Goal: Information Seeking & Learning: Learn about a topic

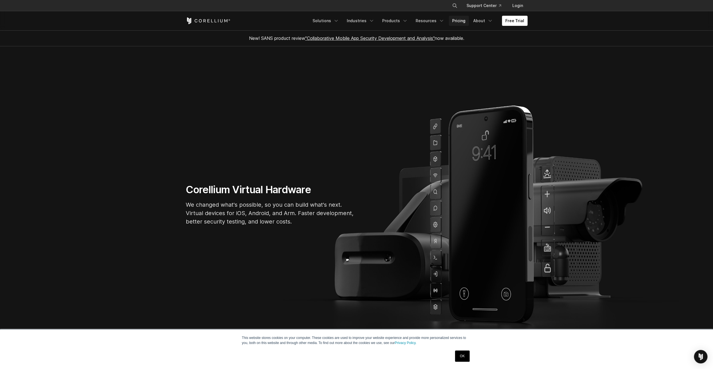
click at [455, 21] on link "Pricing" at bounding box center [459, 21] width 20 height 10
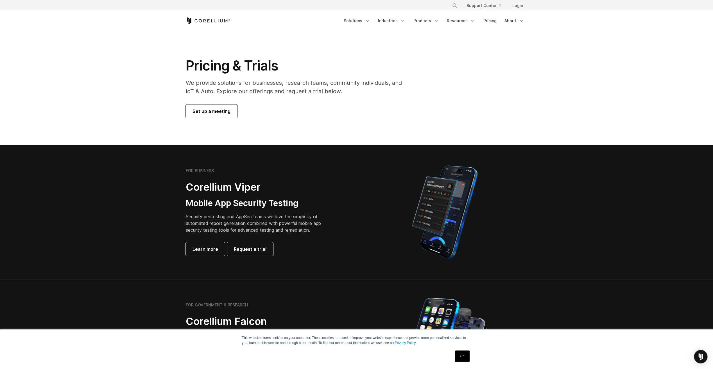
click at [214, 112] on span "Set up a meeting" at bounding box center [212, 111] width 38 height 7
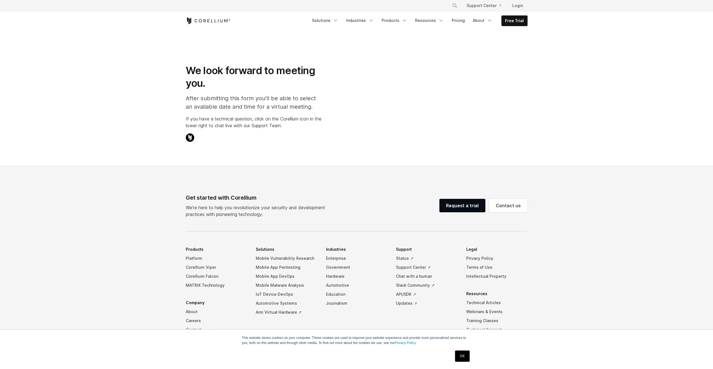
select select "**"
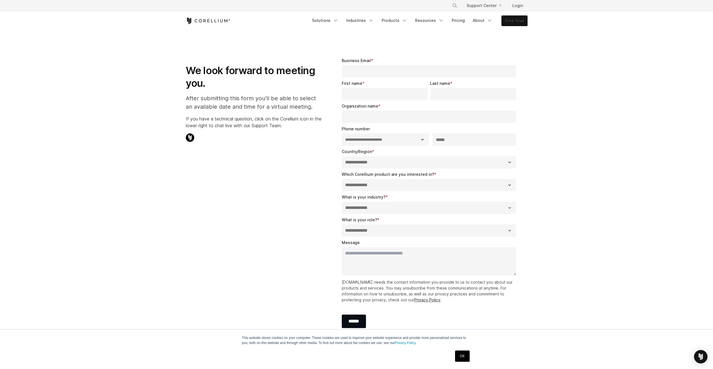
click at [524, 21] on link "Free Trial" at bounding box center [515, 21] width 26 height 10
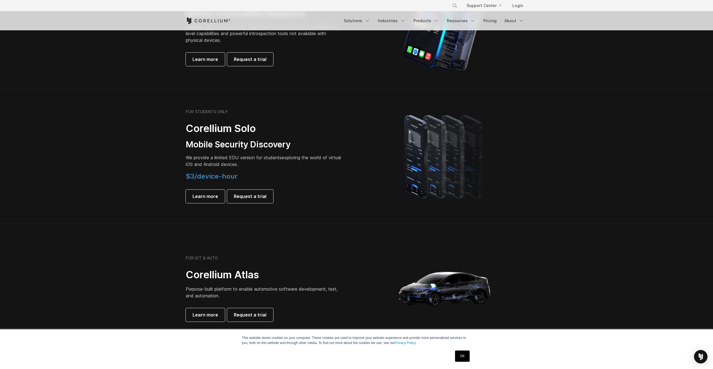
scroll to position [337, 0]
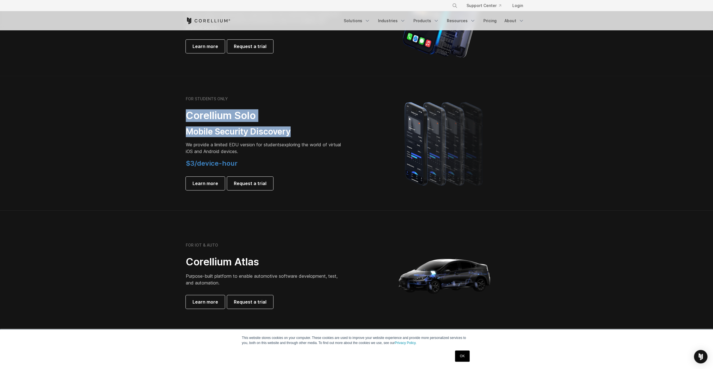
drag, startPoint x: 301, startPoint y: 133, endPoint x: 187, endPoint y: 118, distance: 115.0
click at [187, 118] on div "FOR STUDENTS ONLY Corellium Solo Mobile Security Discovery We provide a limited…" at bounding box center [264, 143] width 157 height 94
drag, startPoint x: 313, startPoint y: 168, endPoint x: 321, endPoint y: 155, distance: 14.8
click at [321, 155] on div "FOR STUDENTS ONLY Corellium Solo Mobile Security Discovery We provide a limited…" at bounding box center [264, 143] width 157 height 94
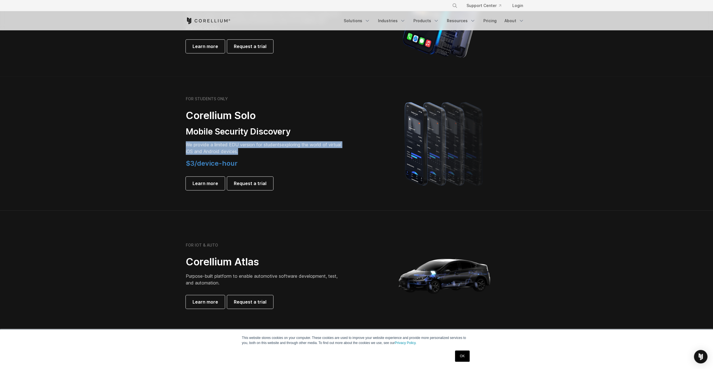
drag, startPoint x: 283, startPoint y: 152, endPoint x: 180, endPoint y: 145, distance: 102.9
click at [180, 145] on div "FOR STUDENTS ONLY Corellium Solo Mobile Security Discovery We provide a limited…" at bounding box center [268, 143] width 177 height 94
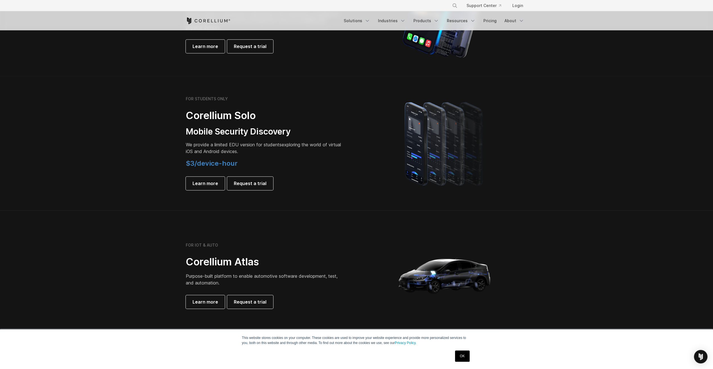
click at [336, 168] on div "$3/device-hour Learn more Request a trial" at bounding box center [264, 174] width 157 height 31
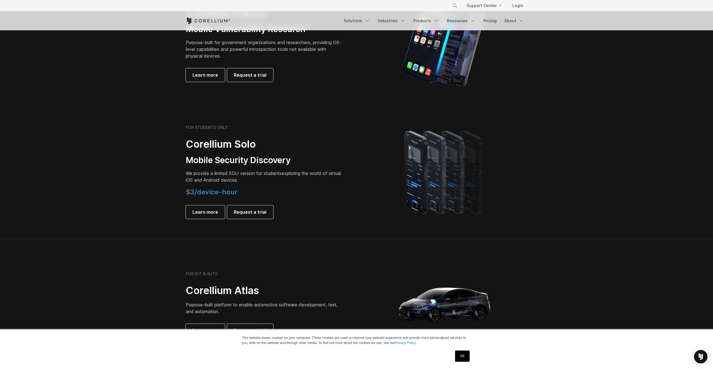
scroll to position [197, 0]
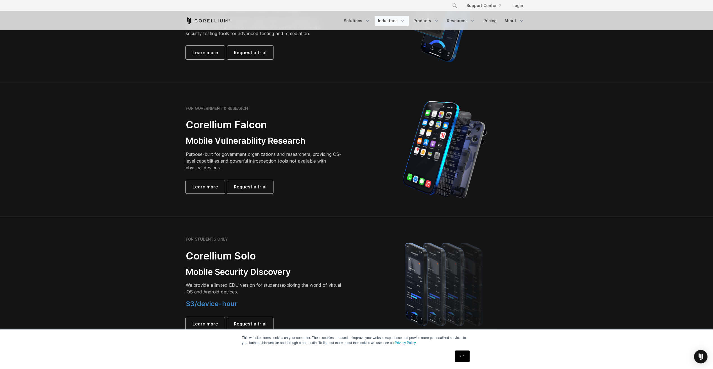
click at [397, 19] on link "Industries" at bounding box center [392, 21] width 34 height 10
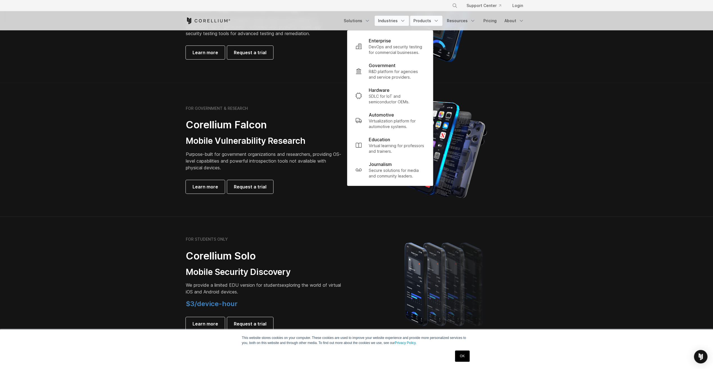
click at [429, 16] on link "Products" at bounding box center [426, 21] width 32 height 10
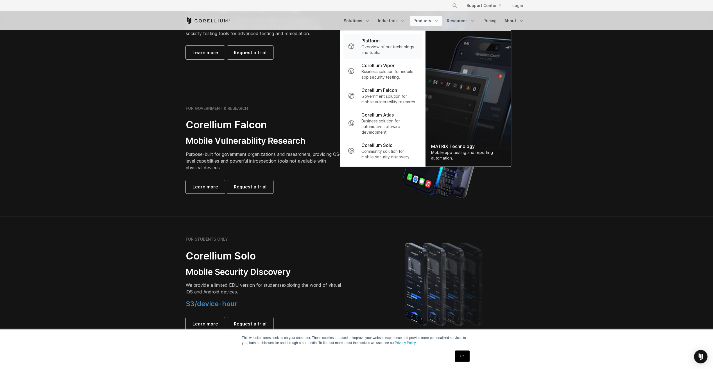
click at [398, 43] on div "Platform" at bounding box center [389, 40] width 56 height 7
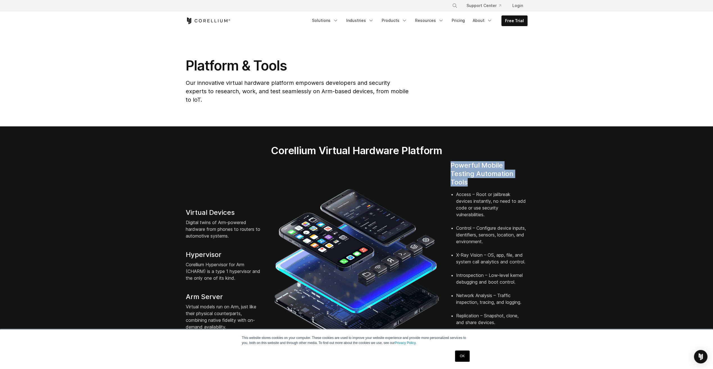
drag, startPoint x: 474, startPoint y: 174, endPoint x: 448, endPoint y: 159, distance: 30.2
click at [448, 161] on div "Powerful Mobile Testing Automation Tools Access – Root or jailbreak devices ins…" at bounding box center [489, 269] width 88 height 216
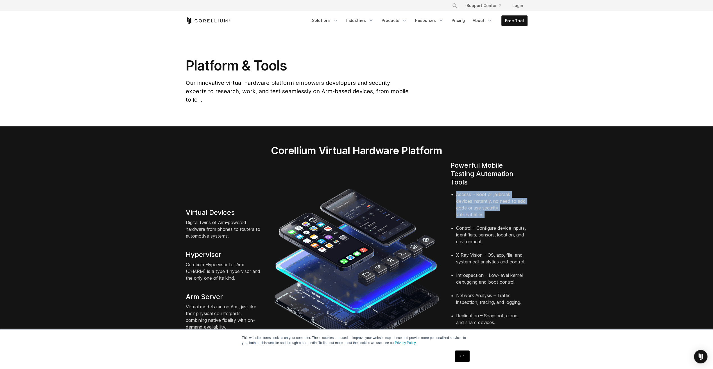
drag, startPoint x: 489, startPoint y: 205, endPoint x: 448, endPoint y: 185, distance: 44.8
click at [448, 185] on div "Powerful Mobile Testing Automation Tools Access – Root or jailbreak devices ins…" at bounding box center [489, 269] width 88 height 216
click at [225, 22] on icon "Corellium Home" at bounding box center [208, 20] width 45 height 7
